Goal: Go to known website: Access a specific website the user already knows

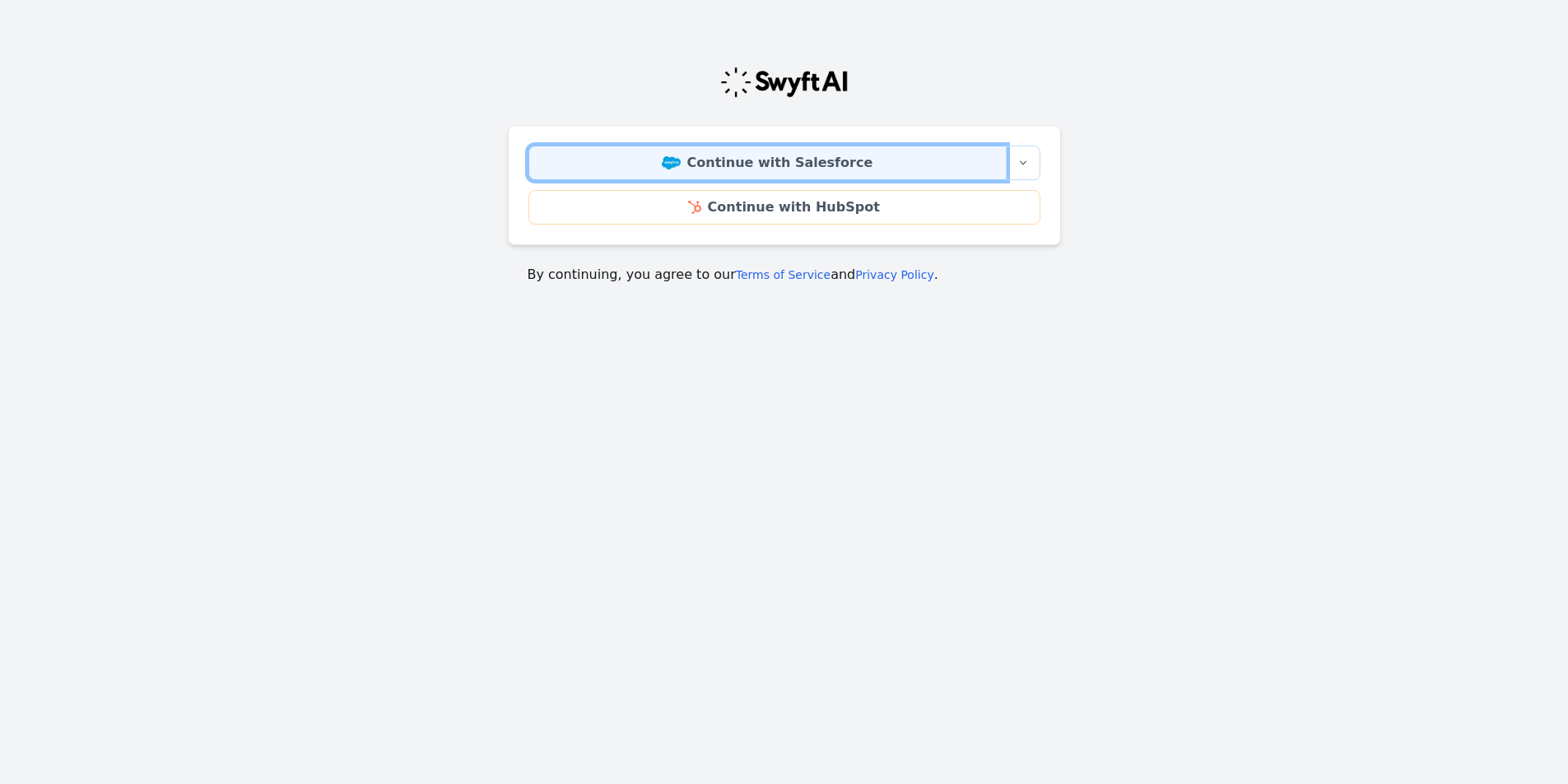
click at [640, 173] on link "Continue with Salesforce" at bounding box center [768, 162] width 479 height 35
click at [812, 168] on link "Continue with Salesforce" at bounding box center [768, 162] width 479 height 35
click at [942, 160] on link "Continue with Salesforce" at bounding box center [768, 162] width 479 height 35
